Goal: Obtain resource: Download file/media

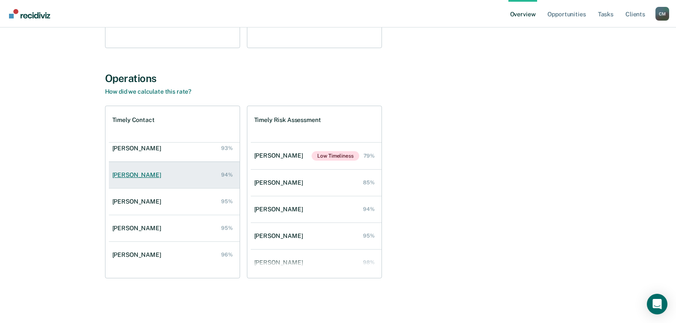
scroll to position [35, 0]
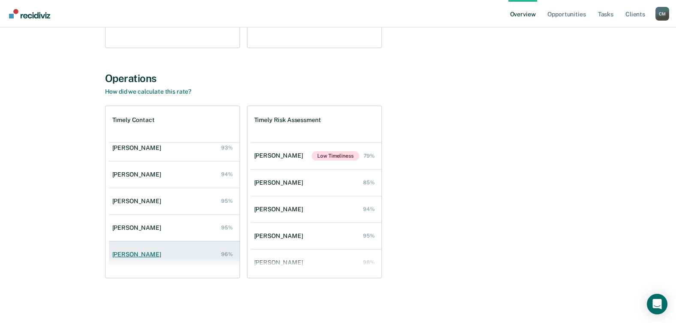
click at [126, 256] on div "[PERSON_NAME]" at bounding box center [138, 253] width 52 height 7
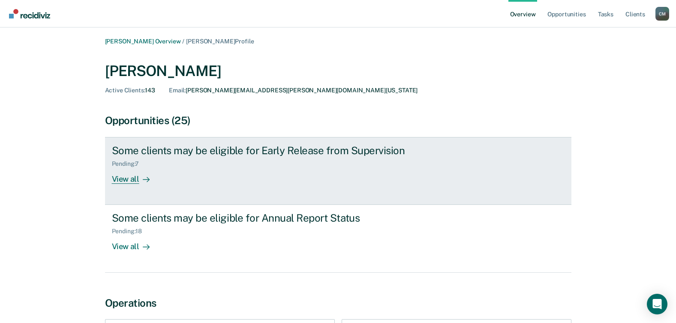
click at [127, 179] on div "View all" at bounding box center [136, 175] width 48 height 17
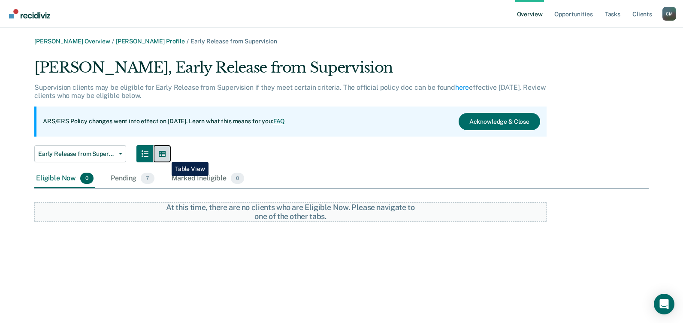
click at [165, 155] on icon "button" at bounding box center [162, 154] width 7 height 6
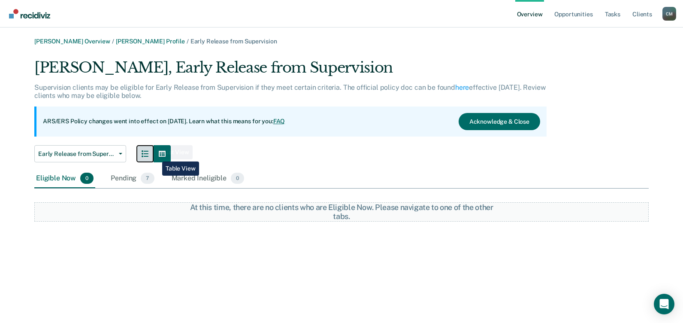
click at [151, 155] on button "button" at bounding box center [144, 153] width 17 height 17
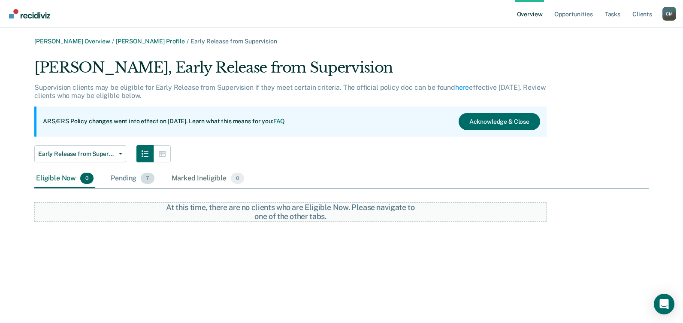
click at [147, 182] on span "7" at bounding box center [147, 177] width 13 height 11
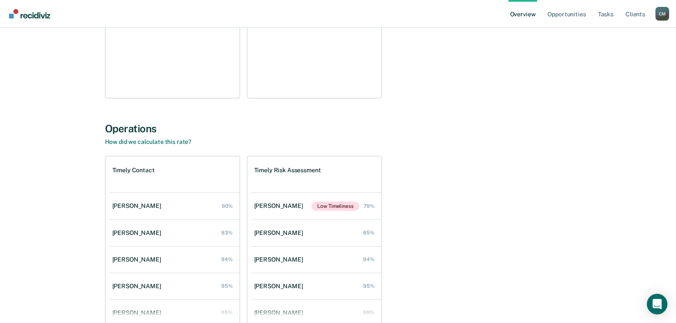
scroll to position [214, 0]
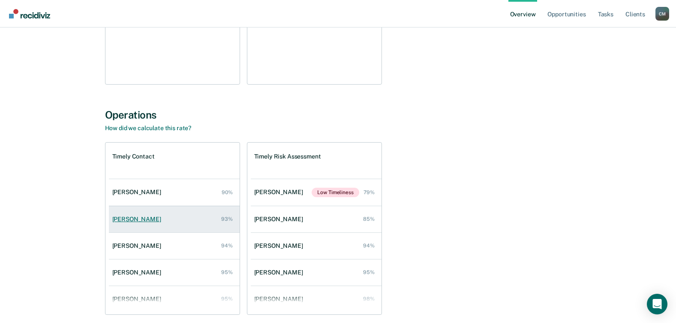
click at [134, 217] on div "[PERSON_NAME]" at bounding box center [138, 218] width 52 height 7
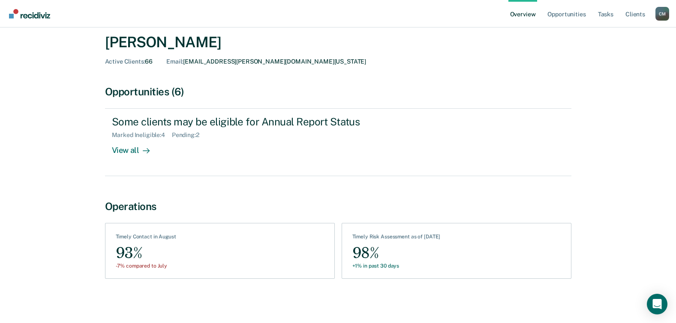
scroll to position [29, 0]
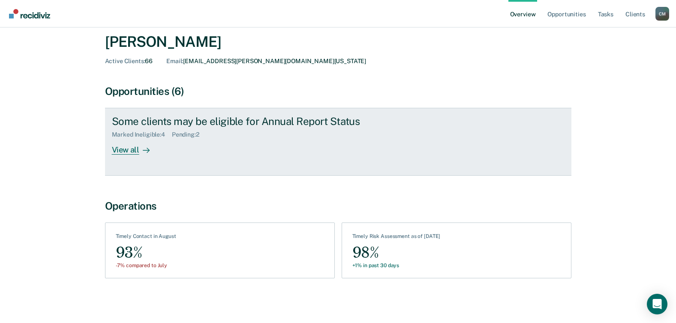
click at [126, 149] on div "View all" at bounding box center [136, 146] width 48 height 17
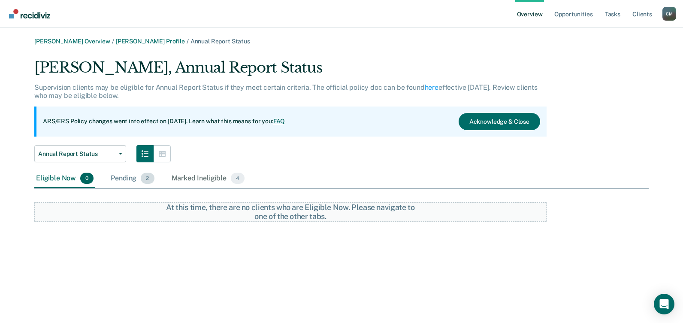
click at [150, 182] on span "2" at bounding box center [147, 177] width 13 height 11
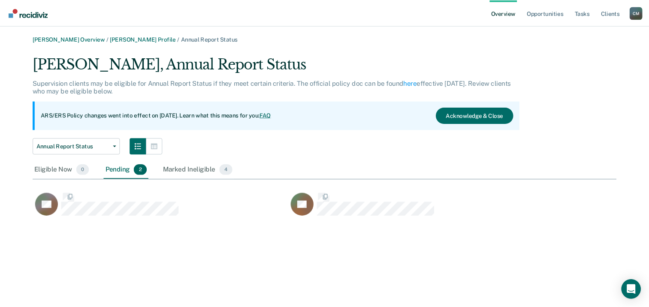
scroll to position [171, 608]
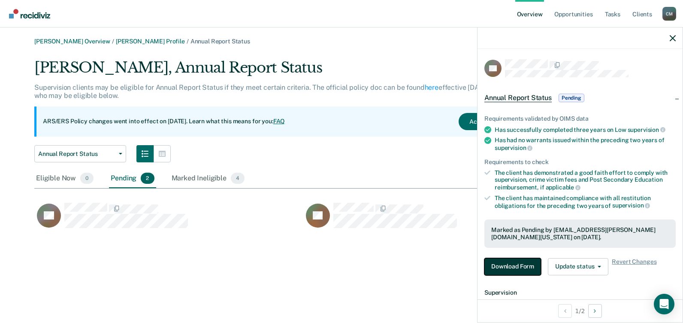
click at [521, 266] on button "Download Form" at bounding box center [512, 266] width 57 height 17
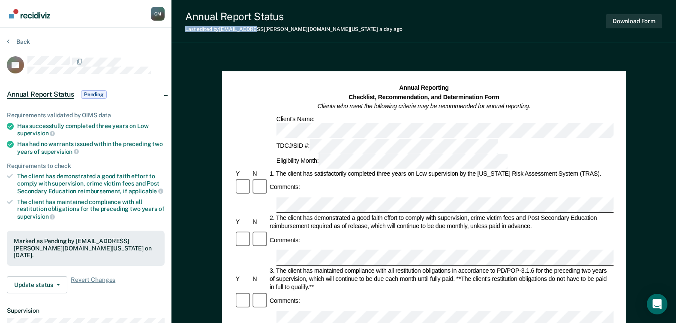
drag, startPoint x: 425, startPoint y: 5, endPoint x: 252, endPoint y: 41, distance: 177.4
click at [252, 41] on div "Annual Report Status Last edited by [EMAIL_ADDRESS][PERSON_NAME][DOMAIN_NAME][U…" at bounding box center [424, 21] width 505 height 43
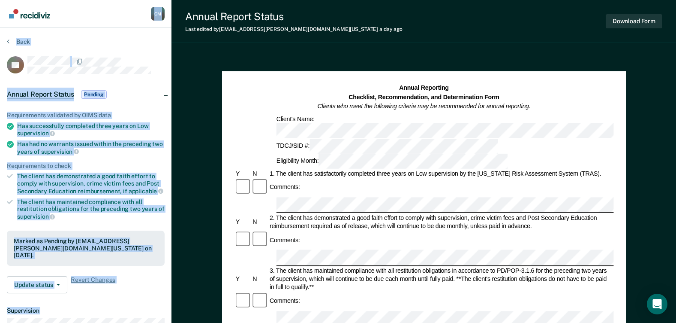
drag, startPoint x: 178, startPoint y: 3, endPoint x: 136, endPoint y: 0, distance: 42.1
click at [136, 0] on div "[PERSON_NAME] C M Profile How it works Log Out Back TD Annual Report Status Pen…" at bounding box center [338, 312] width 676 height 625
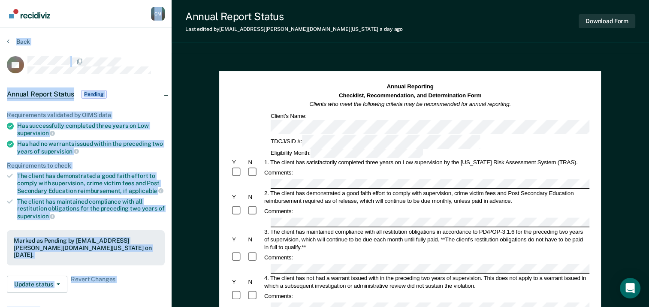
click at [139, 62] on div at bounding box center [95, 61] width 137 height 11
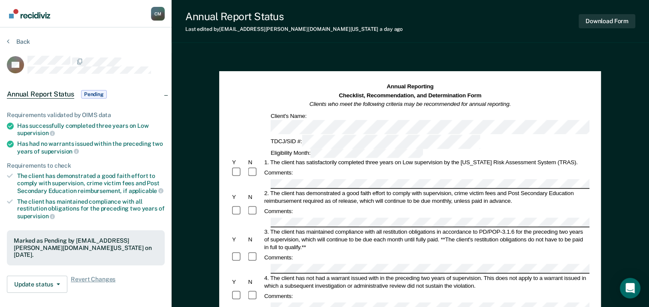
click at [492, 167] on div "Comments:" at bounding box center [410, 173] width 359 height 12
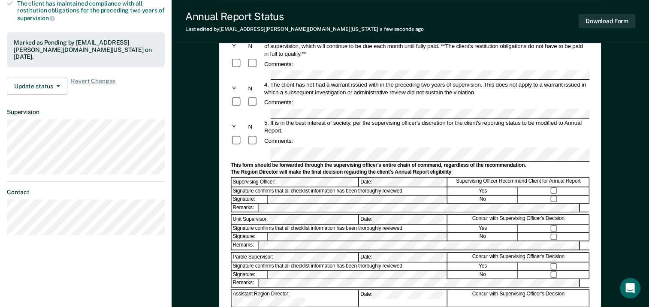
scroll to position [214, 0]
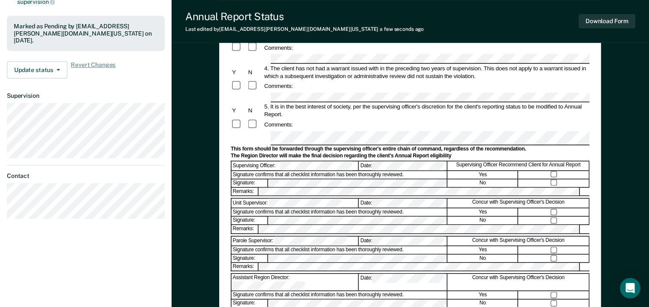
click at [383, 225] on div "Remarks:" at bounding box center [410, 229] width 359 height 9
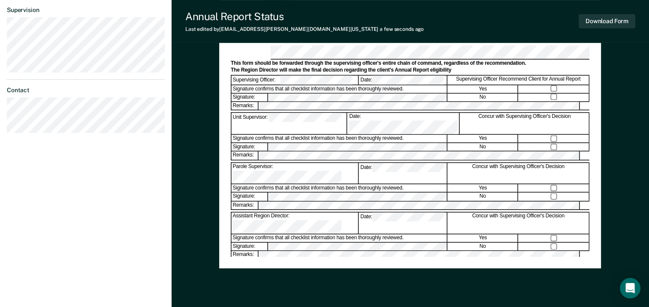
scroll to position [0, 0]
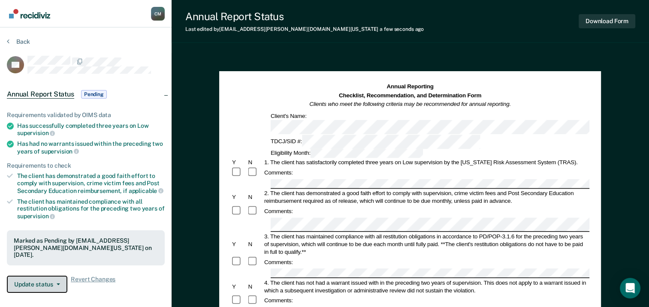
click at [36, 281] on button "Update status" at bounding box center [37, 284] width 60 height 17
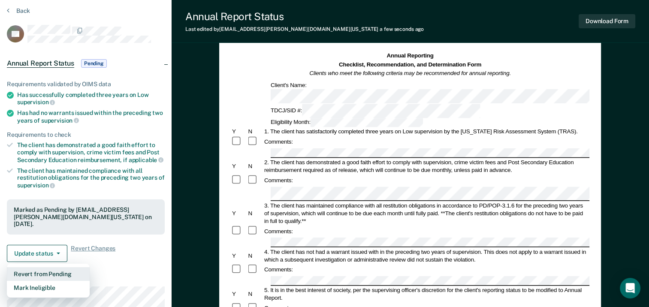
scroll to position [130, 0]
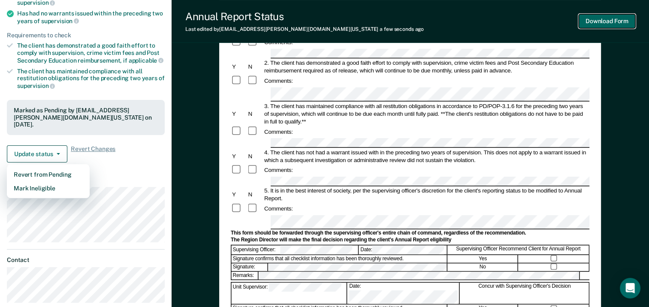
click at [609, 23] on button "Download Form" at bounding box center [607, 21] width 57 height 14
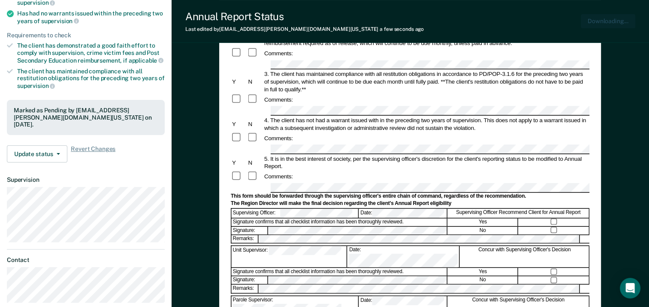
scroll to position [0, 0]
